Goal: Transaction & Acquisition: Purchase product/service

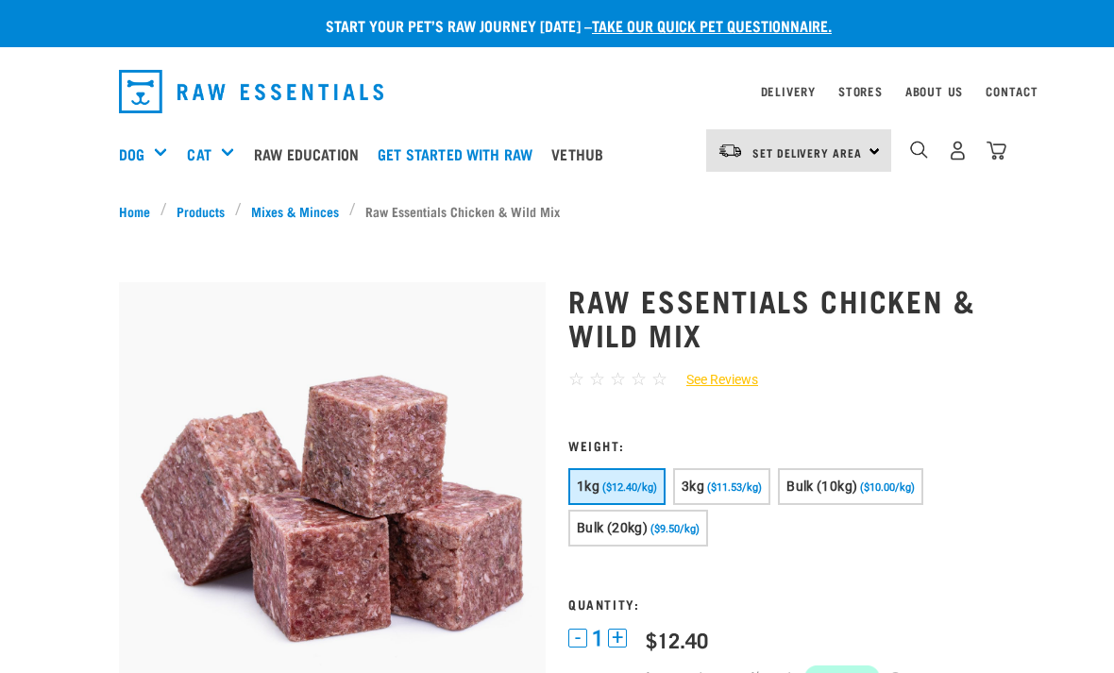
click at [740, 490] on span "($11.53/kg)" at bounding box center [734, 487] width 55 height 12
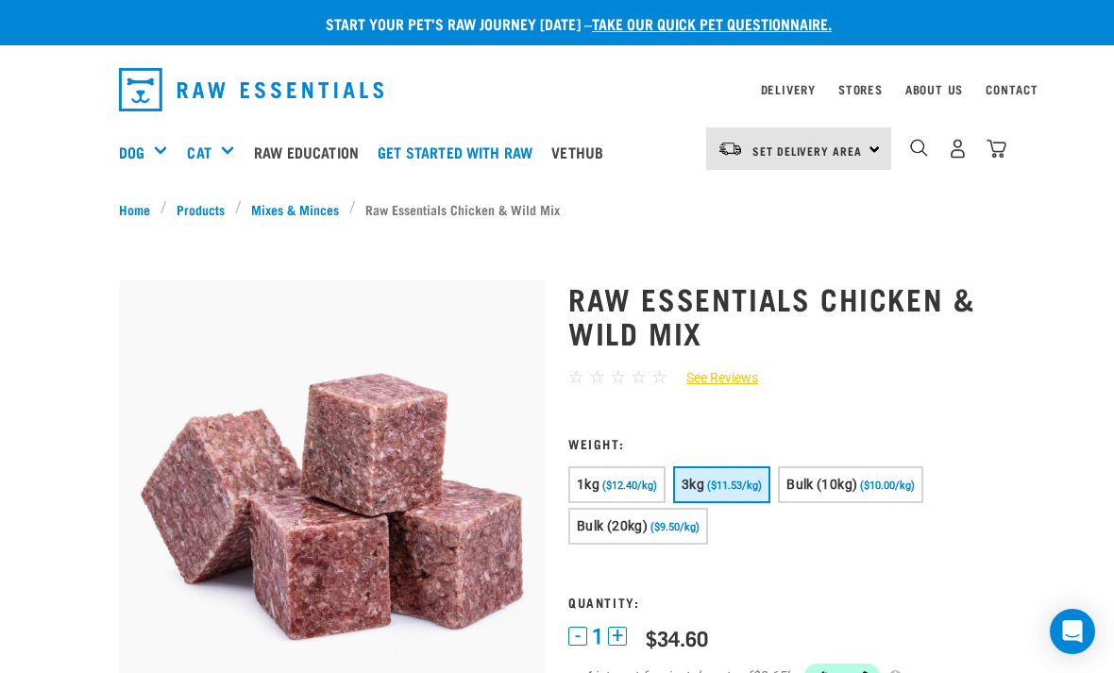
scroll to position [1, 0]
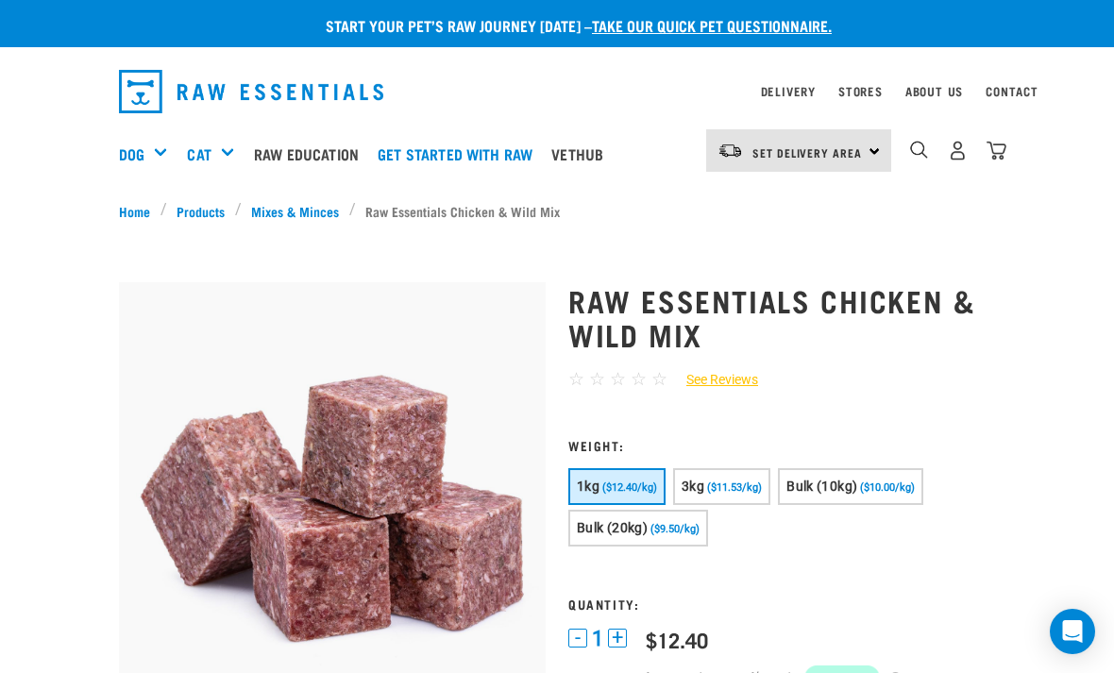
click at [280, 208] on link "Mixes & Minces" at bounding box center [296, 211] width 108 height 20
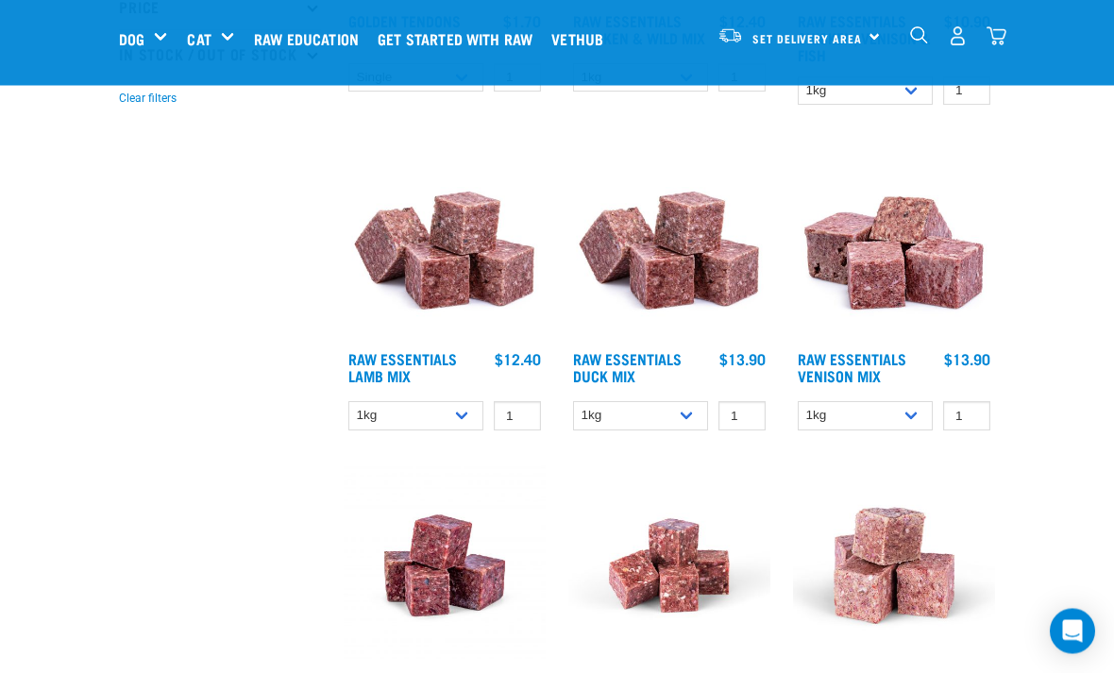
scroll to position [496, 0]
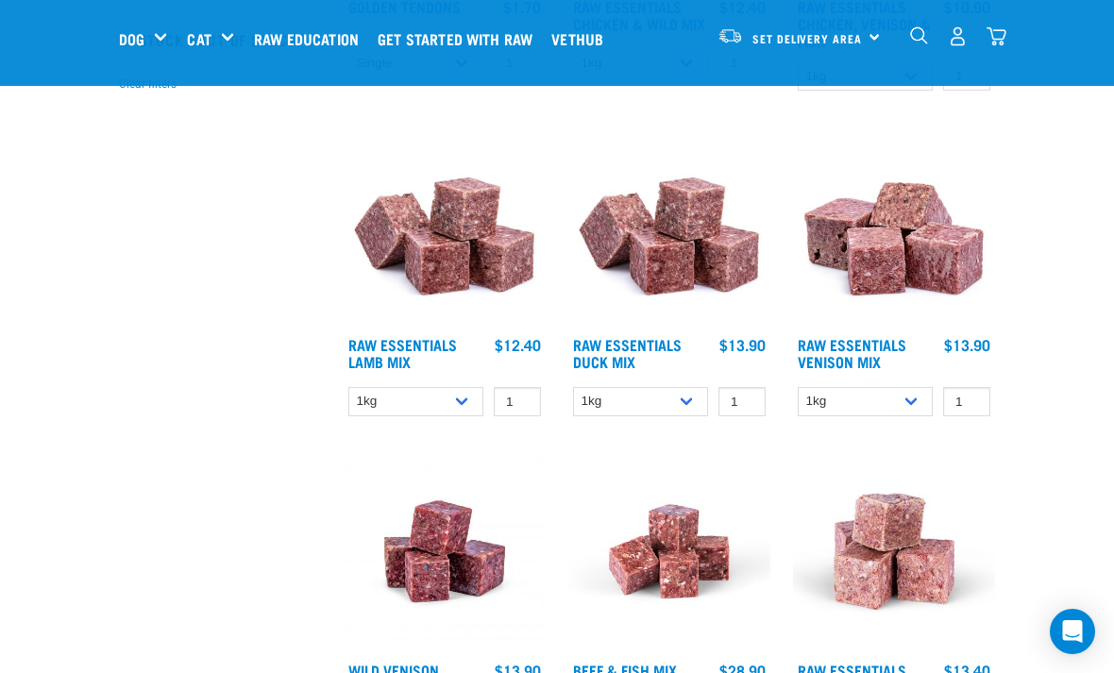
click at [471, 248] on img at bounding box center [445, 226] width 202 height 202
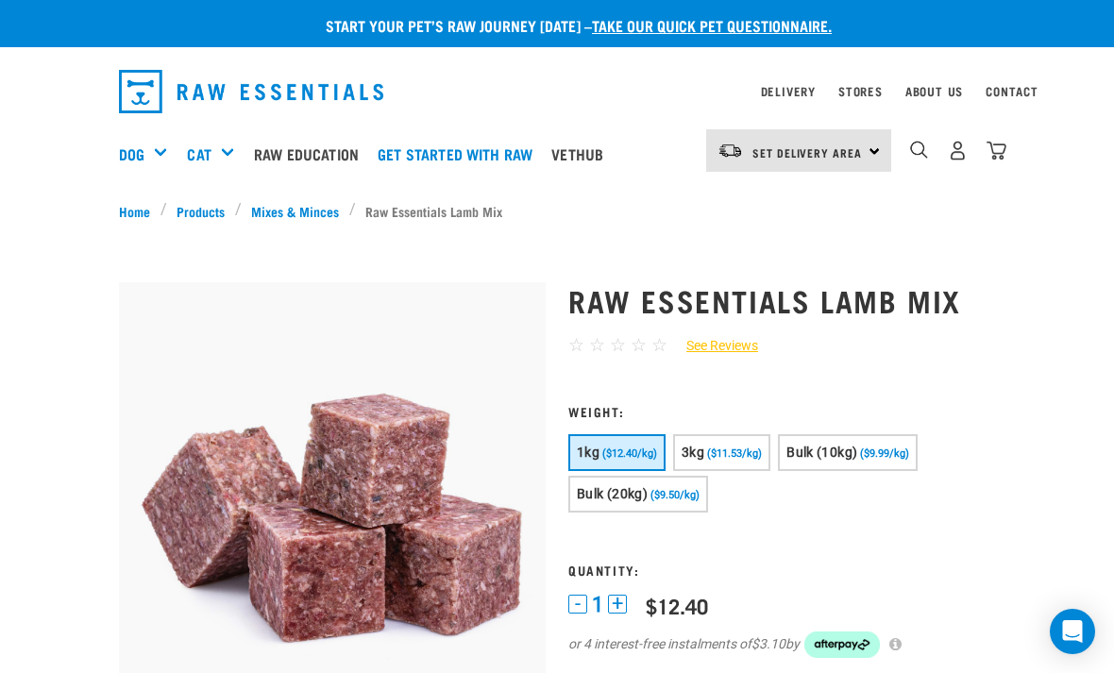
click at [755, 447] on span "($11.53/kg)" at bounding box center [734, 453] width 55 height 12
